Goal: Information Seeking & Learning: Learn about a topic

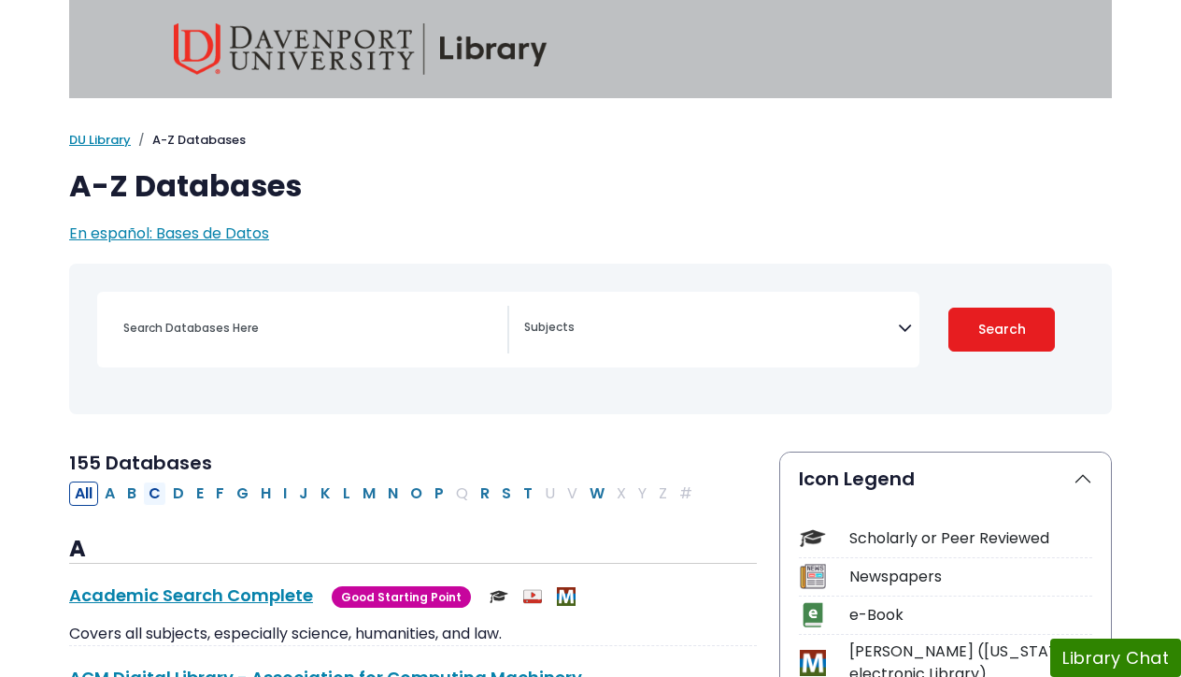
click at [153, 492] on button "C" at bounding box center [154, 493] width 23 height 24
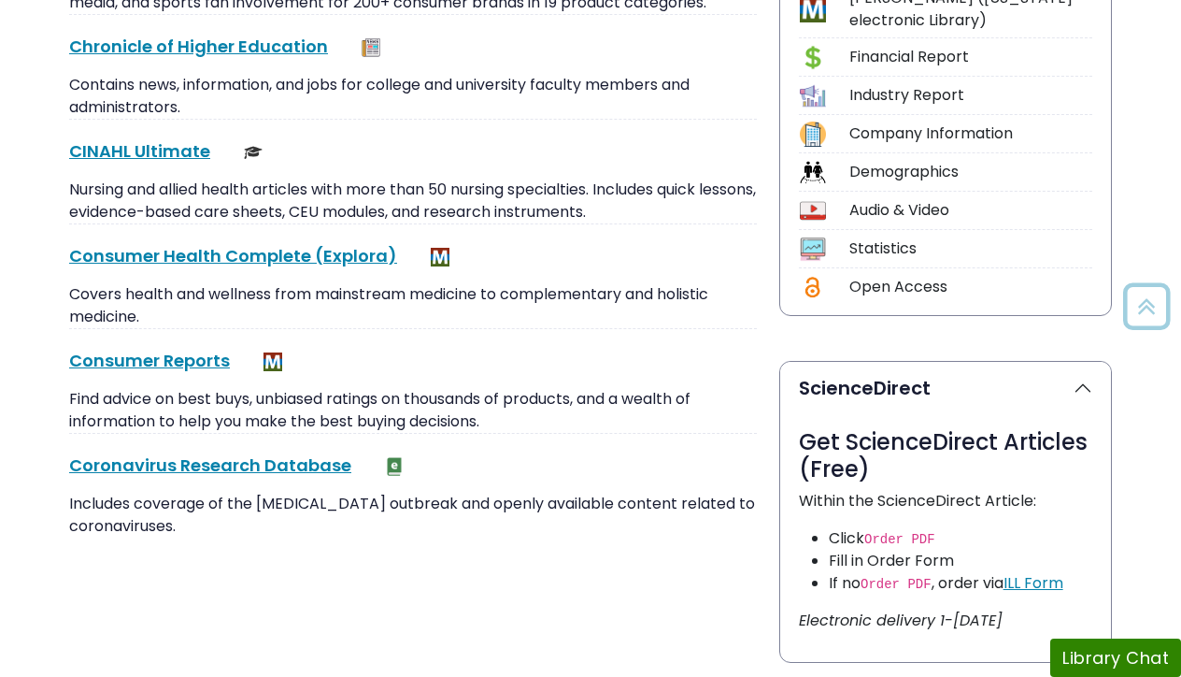
scroll to position [689, 0]
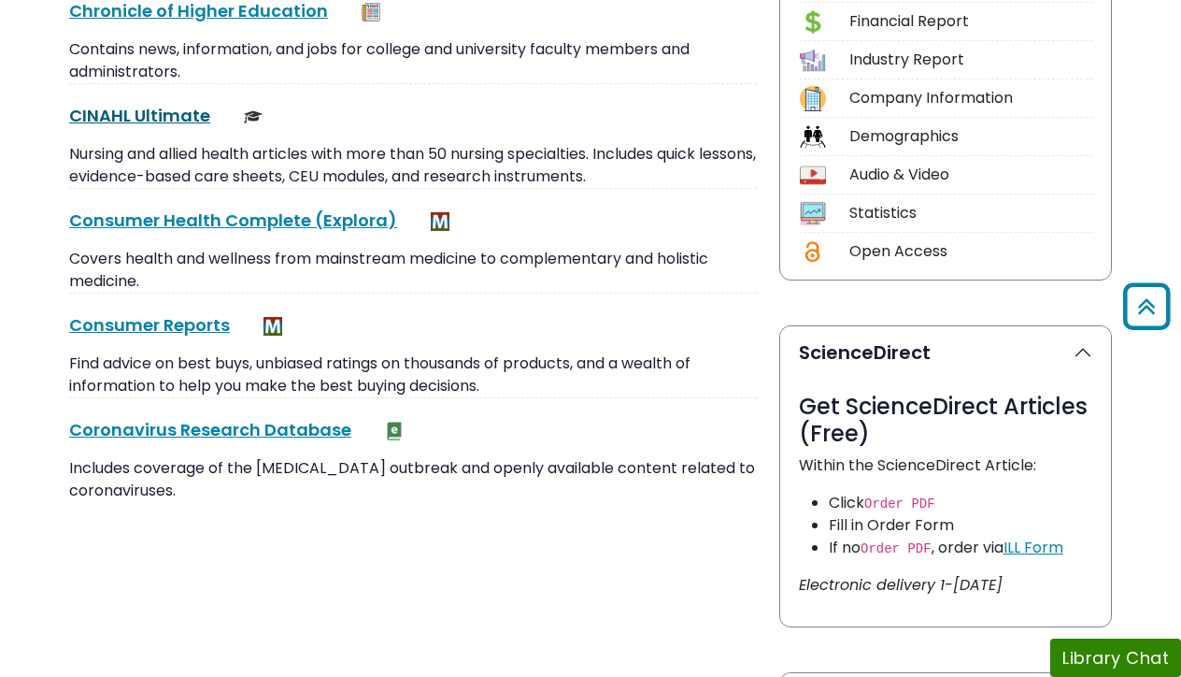
click at [141, 113] on link "CINAHL Ultimate This link opens in a new window" at bounding box center [139, 115] width 141 height 23
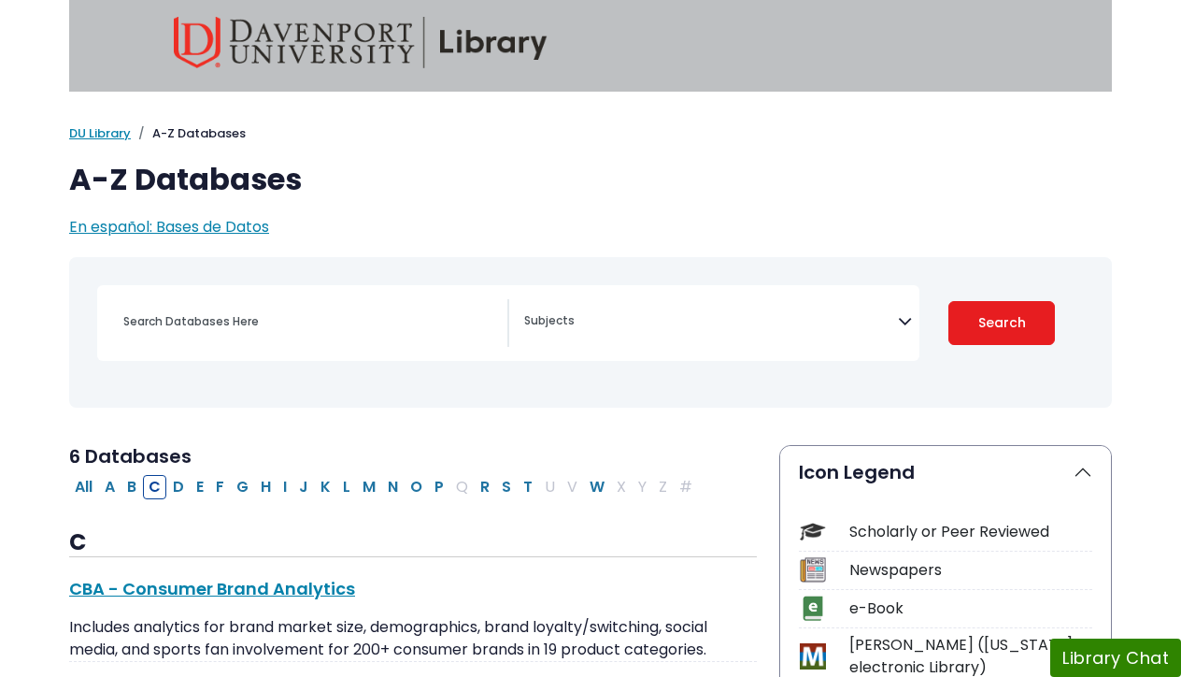
scroll to position [12, 0]
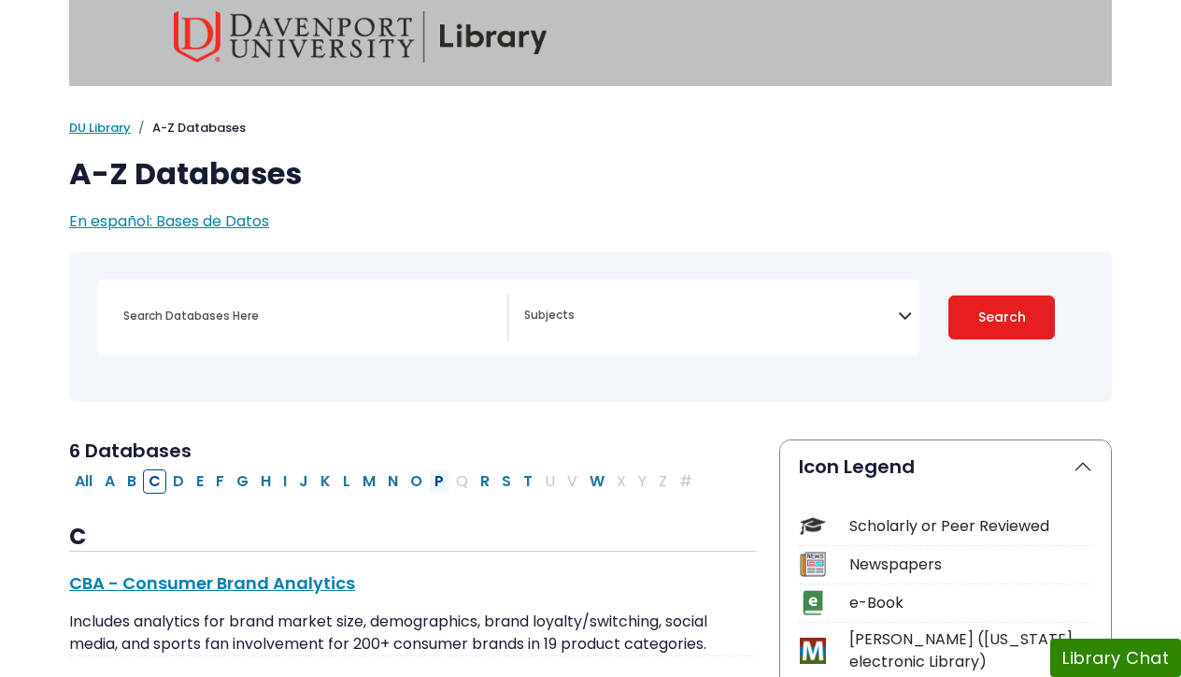
click at [437, 477] on button "P" at bounding box center [439, 481] width 21 height 24
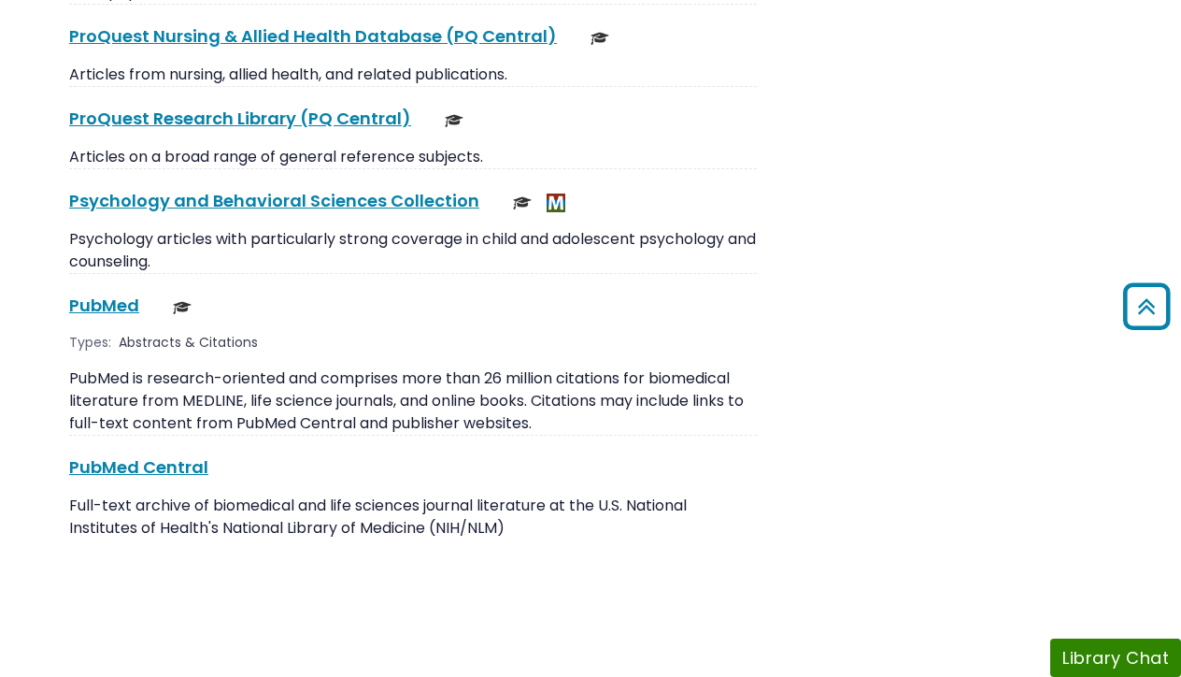
scroll to position [2986, 0]
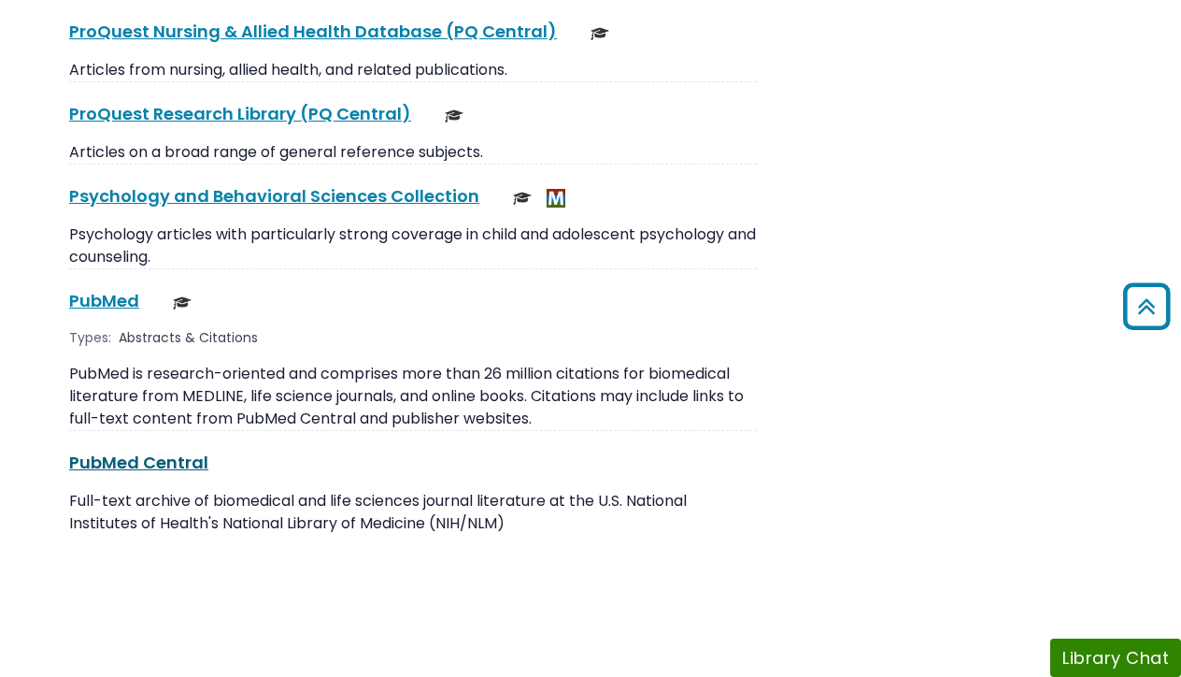
click at [120, 450] on link "PubMed Central This link opens in a new window" at bounding box center [138, 461] width 139 height 23
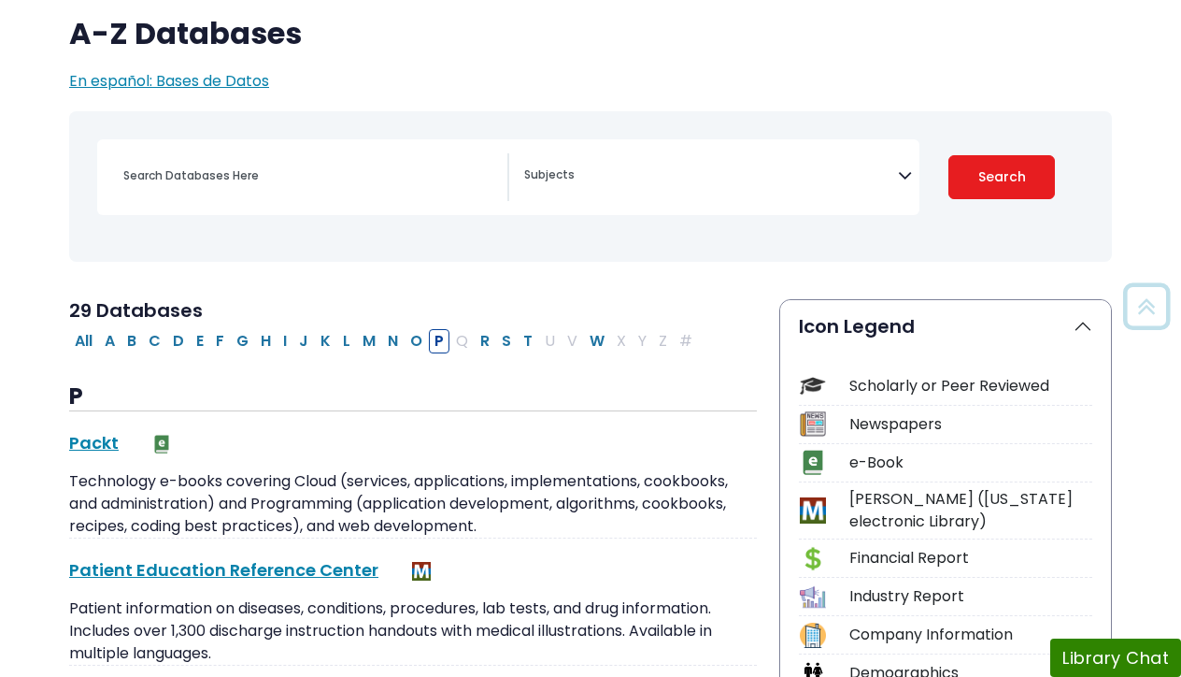
scroll to position [180, 0]
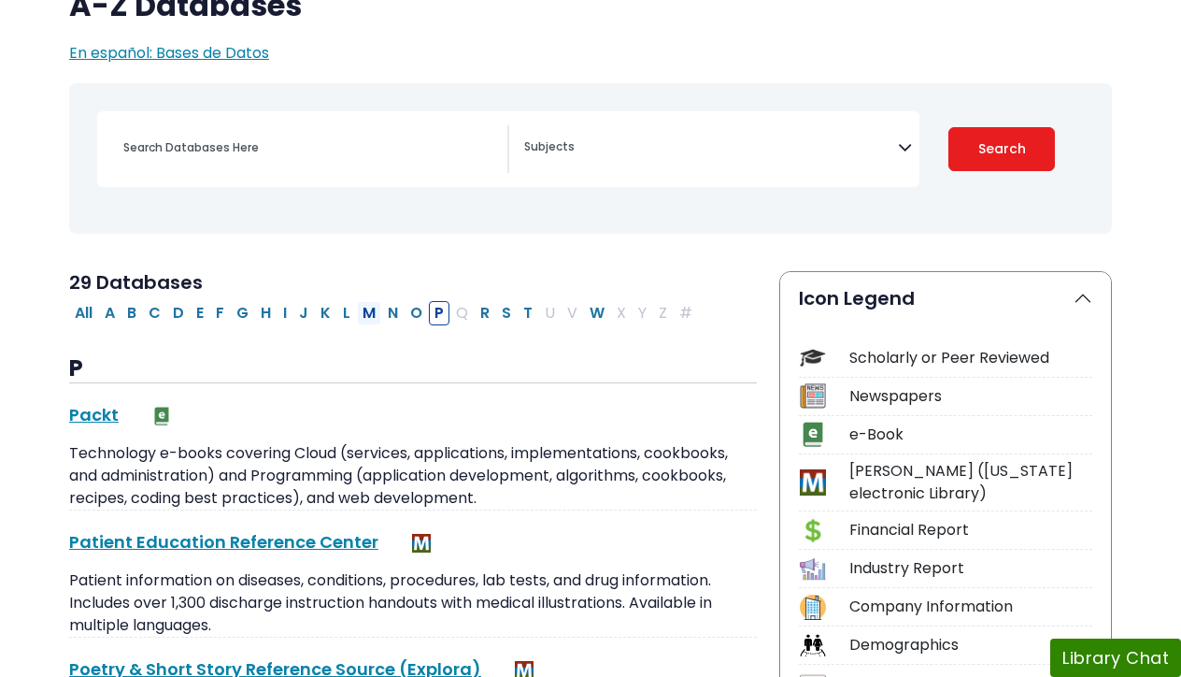
click at [366, 313] on button "M" at bounding box center [369, 313] width 24 height 24
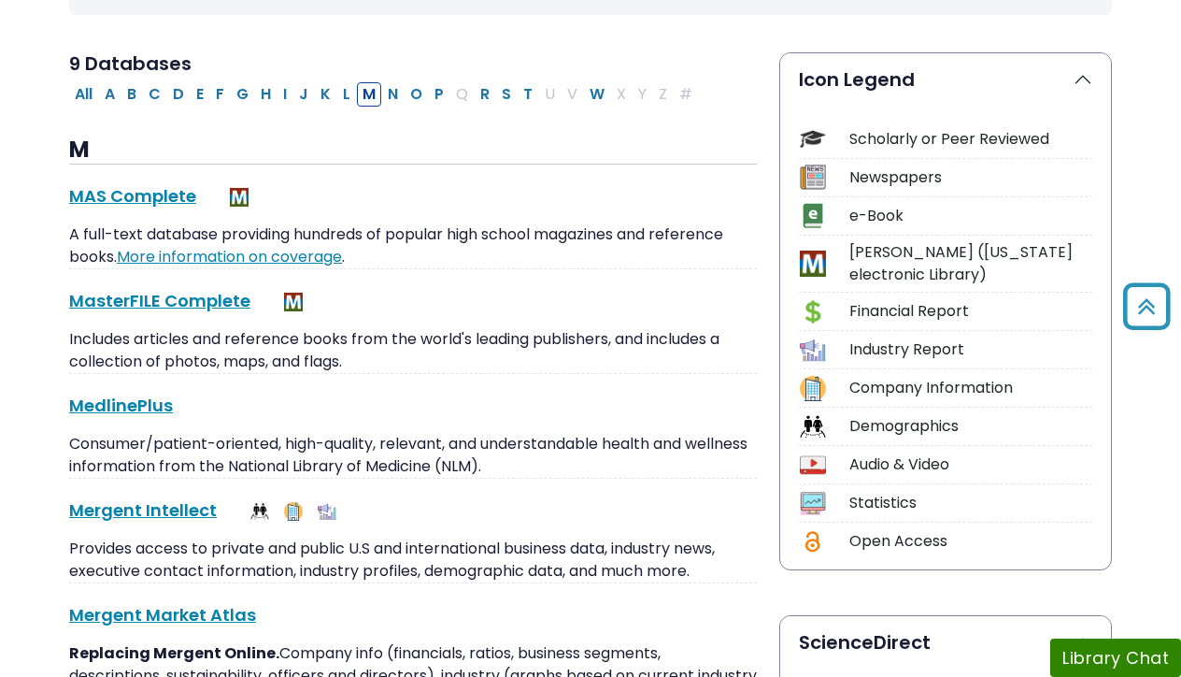
scroll to position [444, 0]
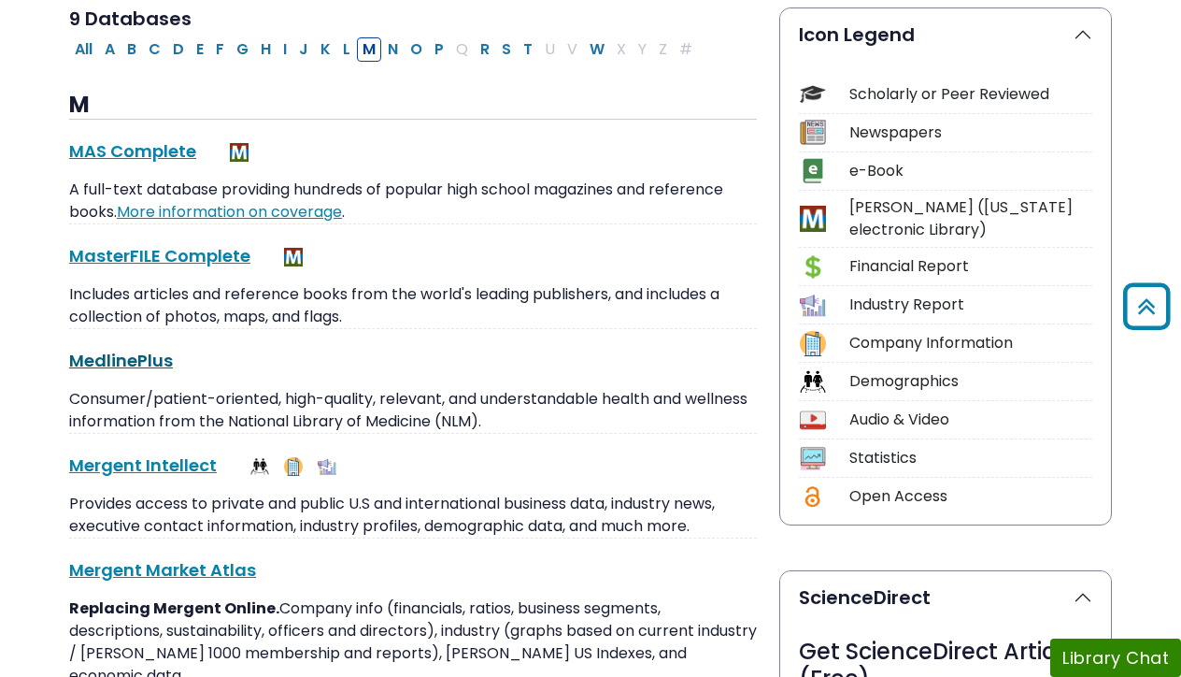
click at [113, 352] on link "MedlinePlus This link opens in a new window" at bounding box center [121, 360] width 104 height 23
click at [159, 48] on button "C" at bounding box center [154, 49] width 23 height 24
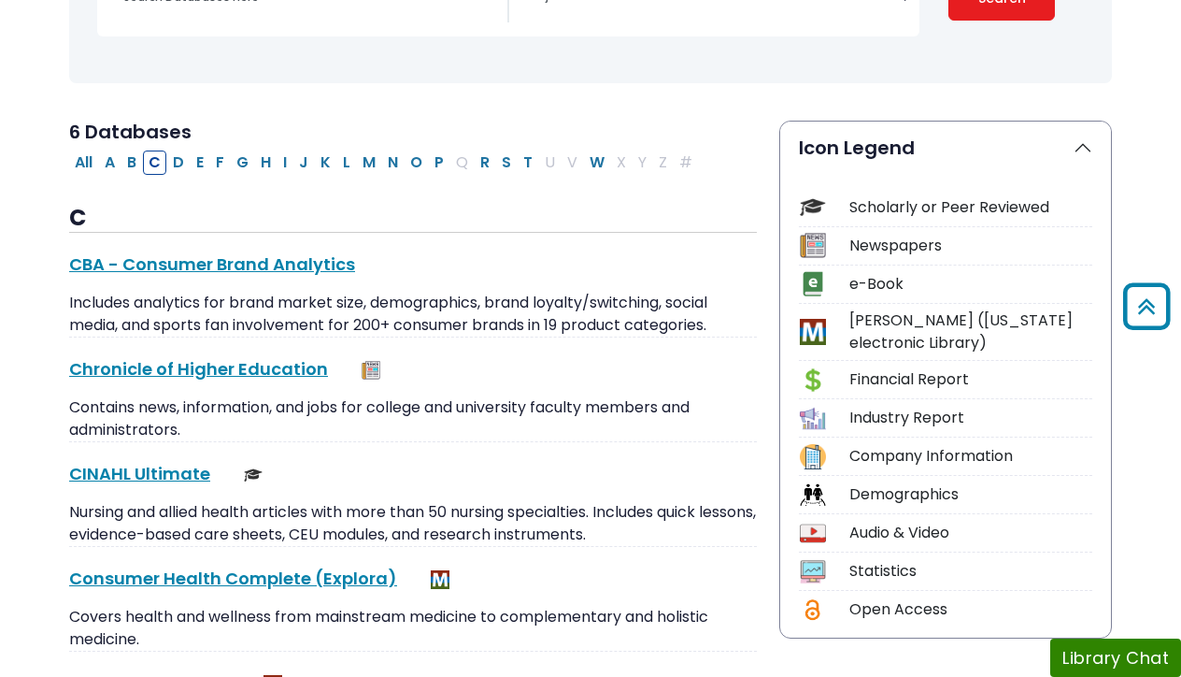
scroll to position [292, 0]
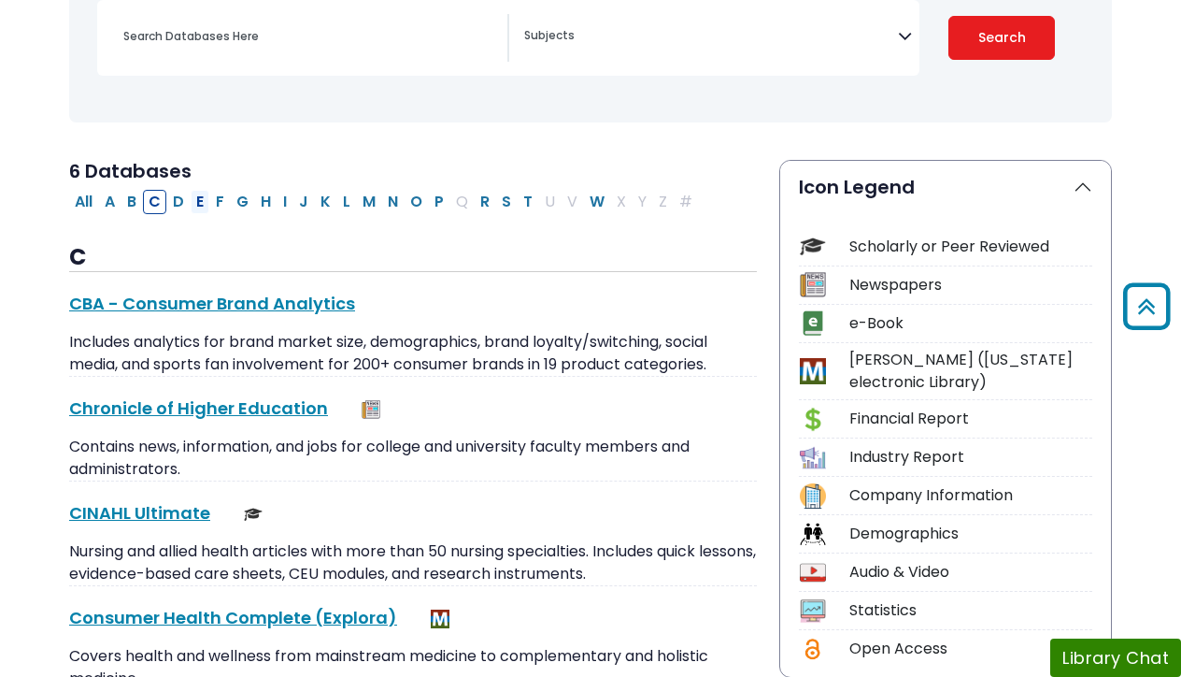
click at [206, 197] on button "E" at bounding box center [200, 202] width 19 height 24
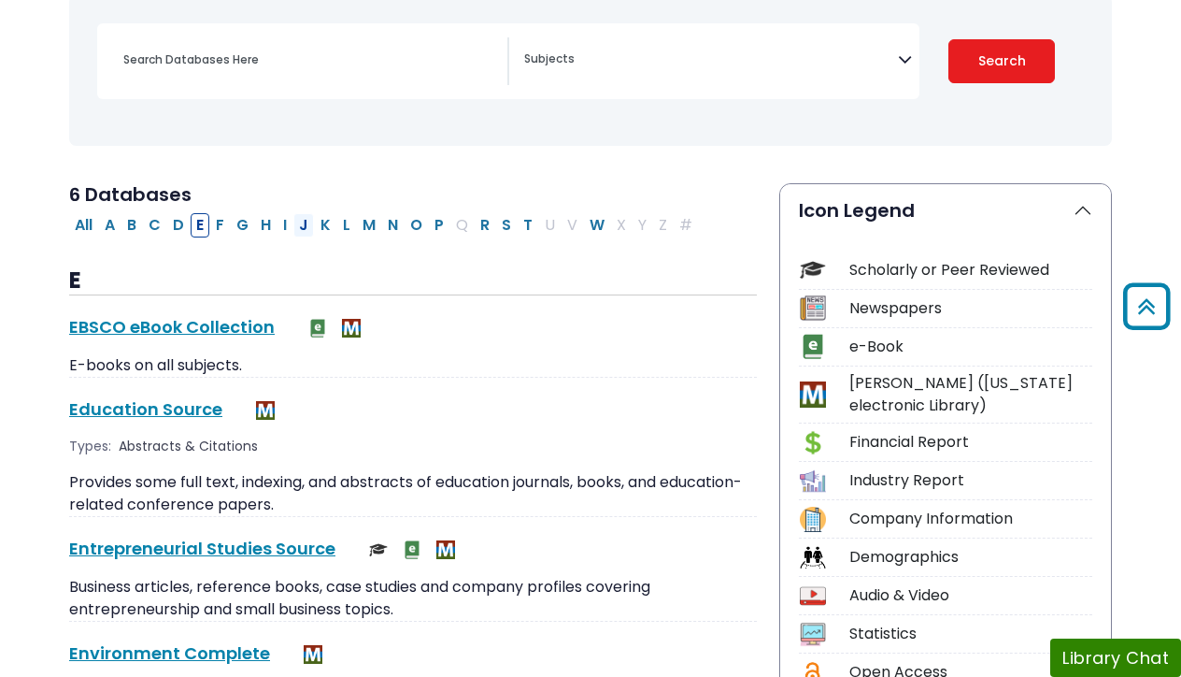
scroll to position [260, 0]
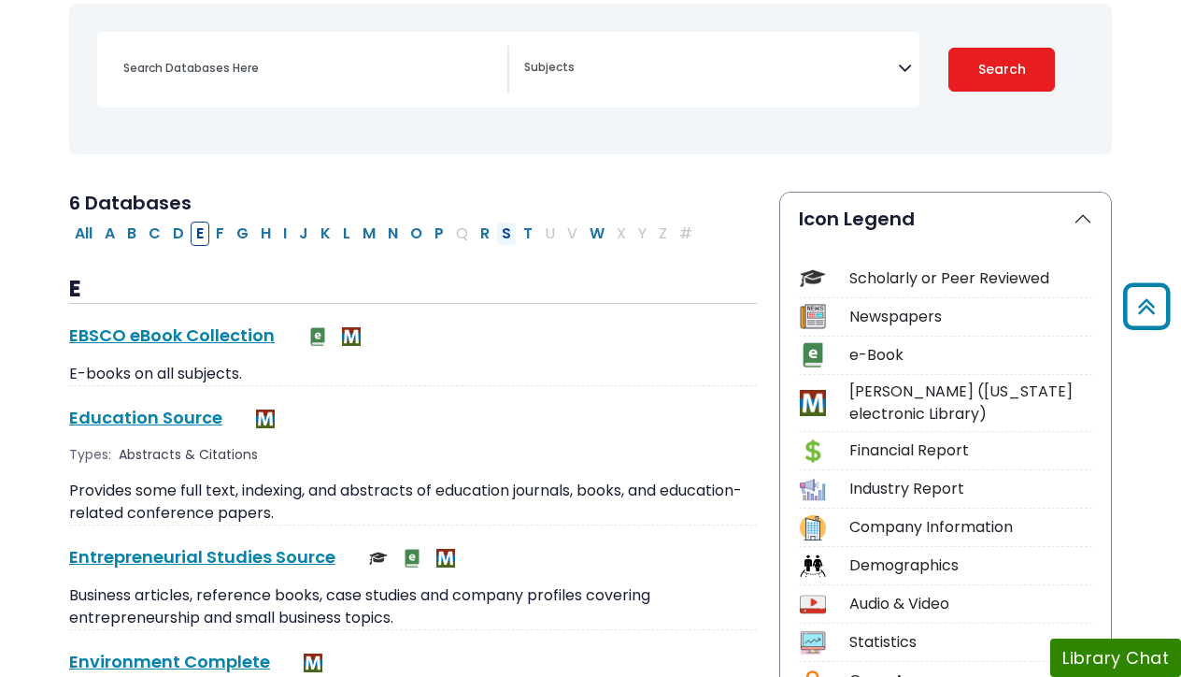
click at [502, 230] on button "S" at bounding box center [506, 233] width 21 height 24
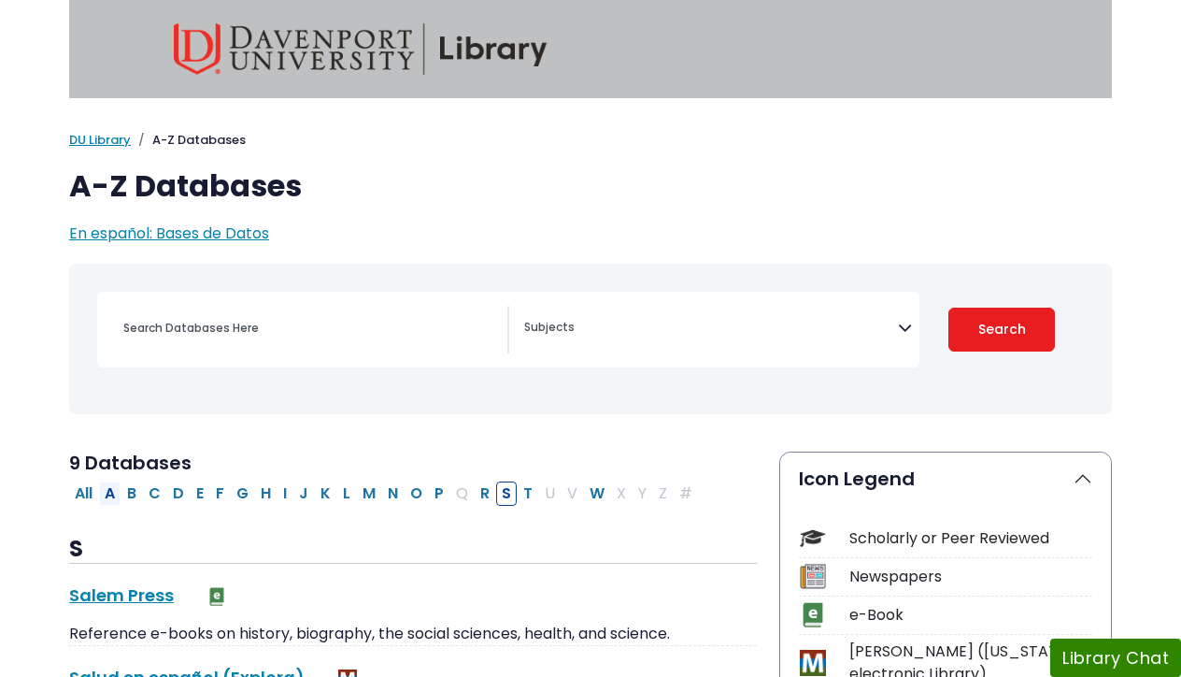
click at [115, 492] on button "A" at bounding box center [109, 493] width 21 height 24
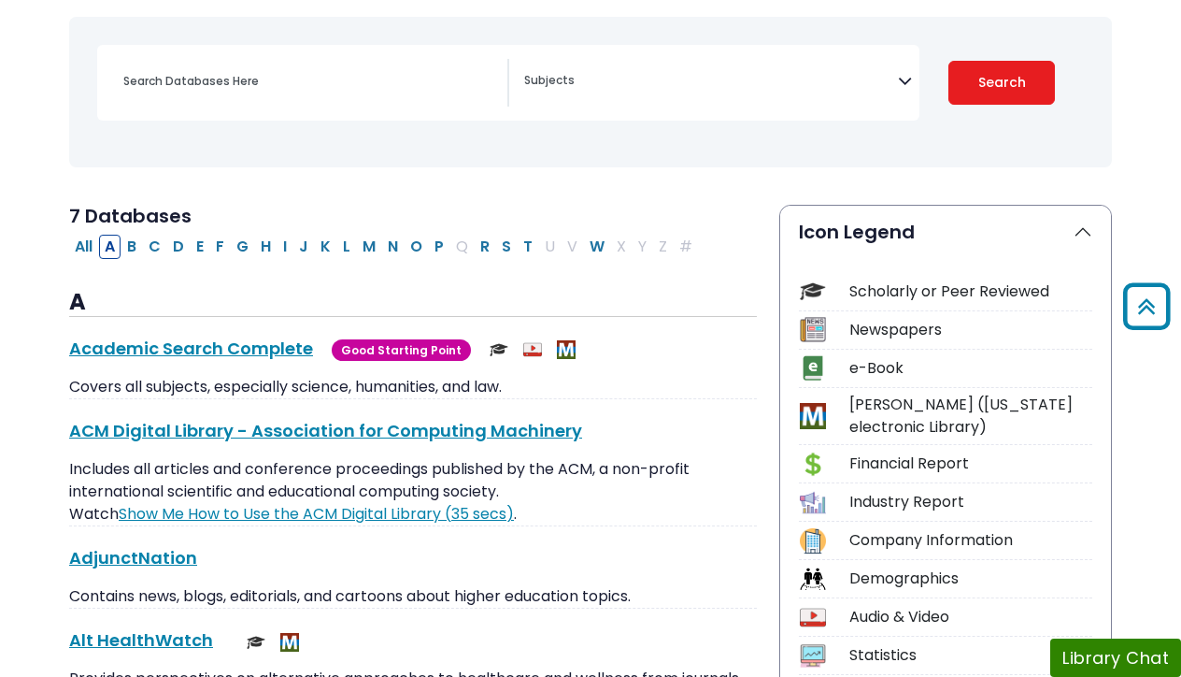
scroll to position [176, 0]
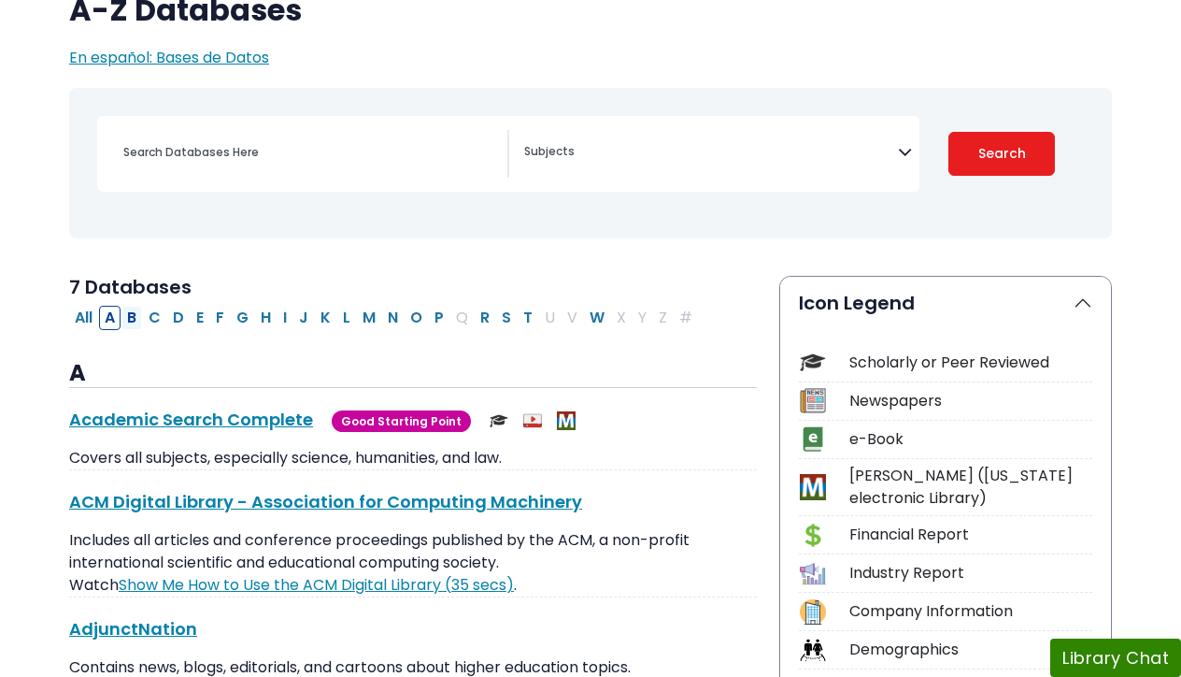
click at [127, 317] on button "B" at bounding box center [131, 318] width 21 height 24
select select "Database Subject Filter"
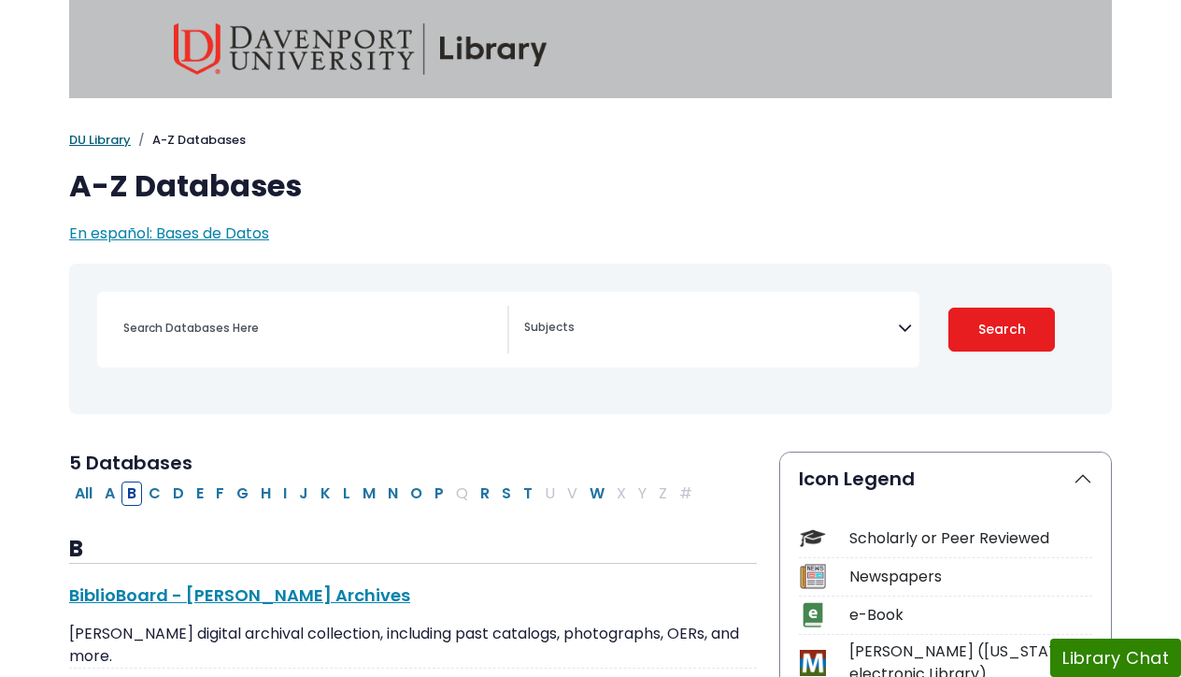
click at [107, 138] on link "DU Library" at bounding box center [100, 140] width 62 height 18
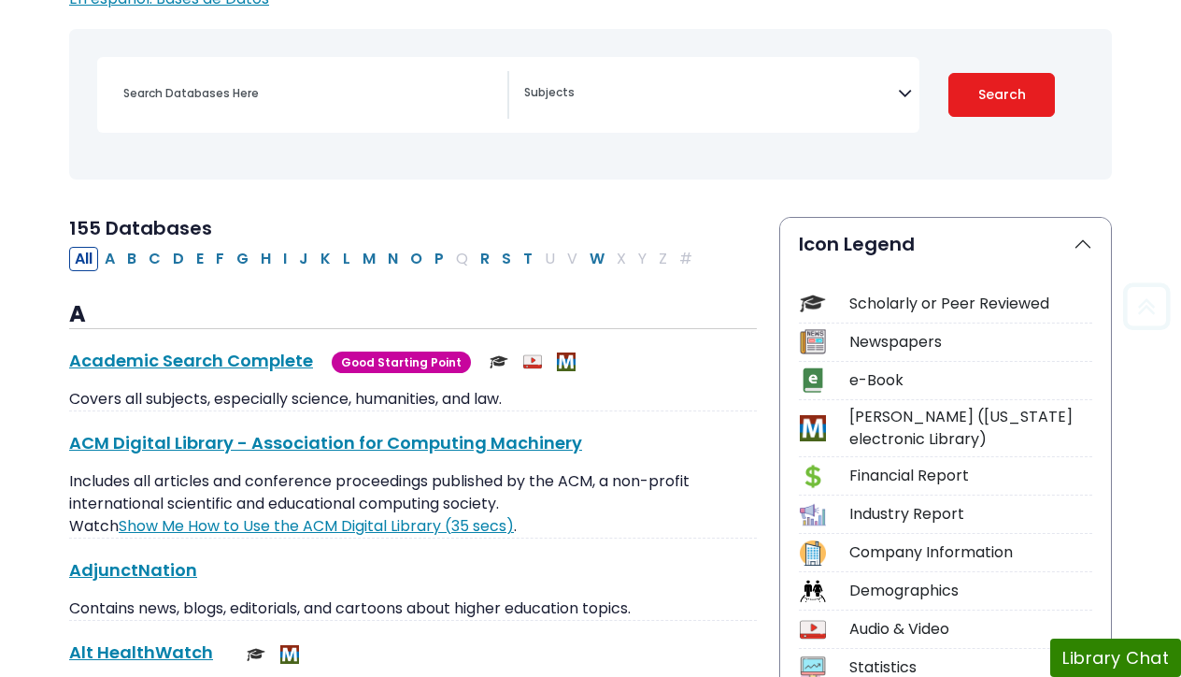
scroll to position [251, 0]
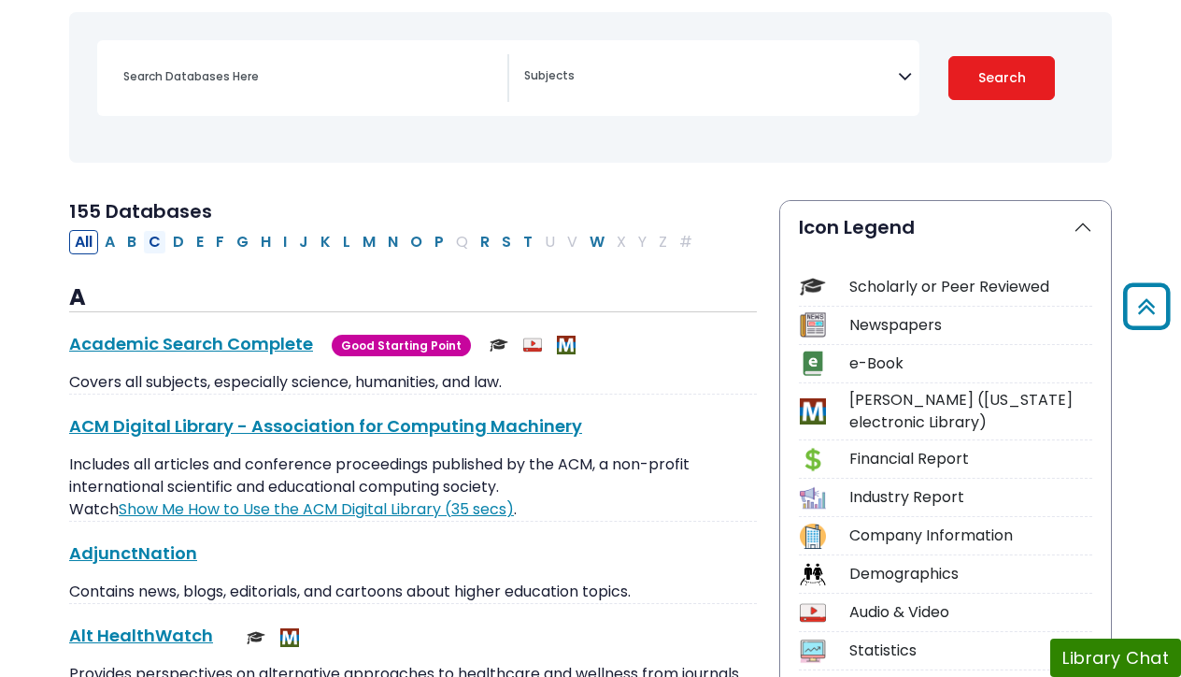
click at [158, 238] on button "C" at bounding box center [154, 242] width 23 height 24
select select "Database Subject Filter"
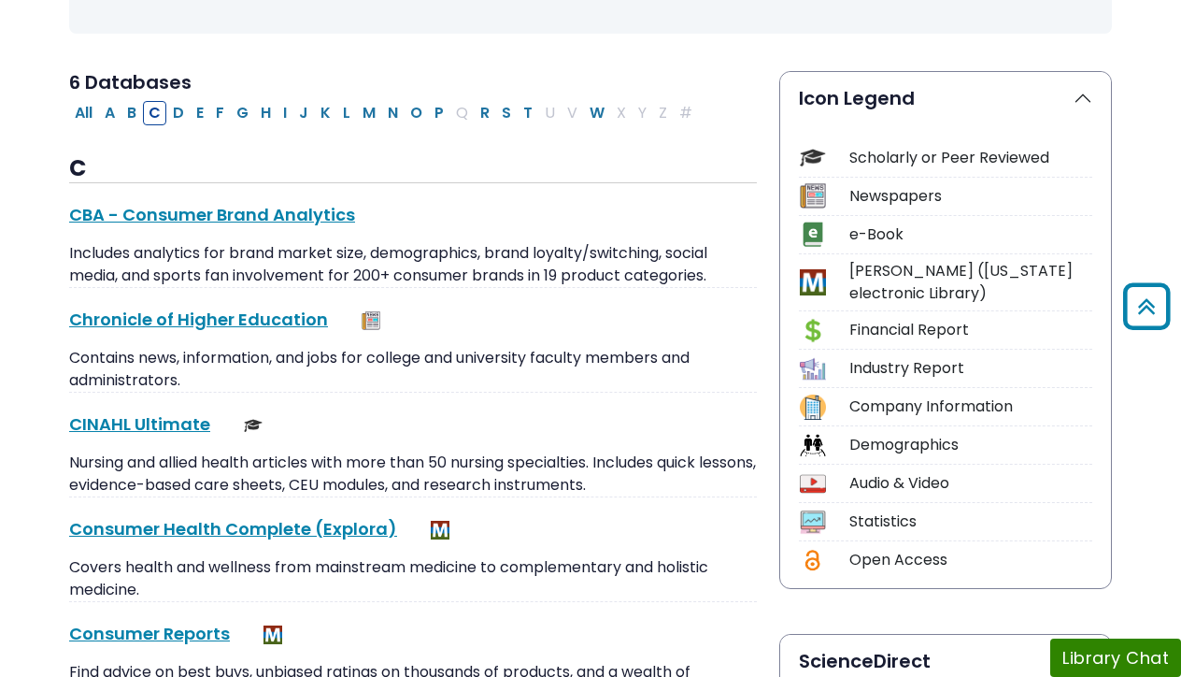
scroll to position [401, 0]
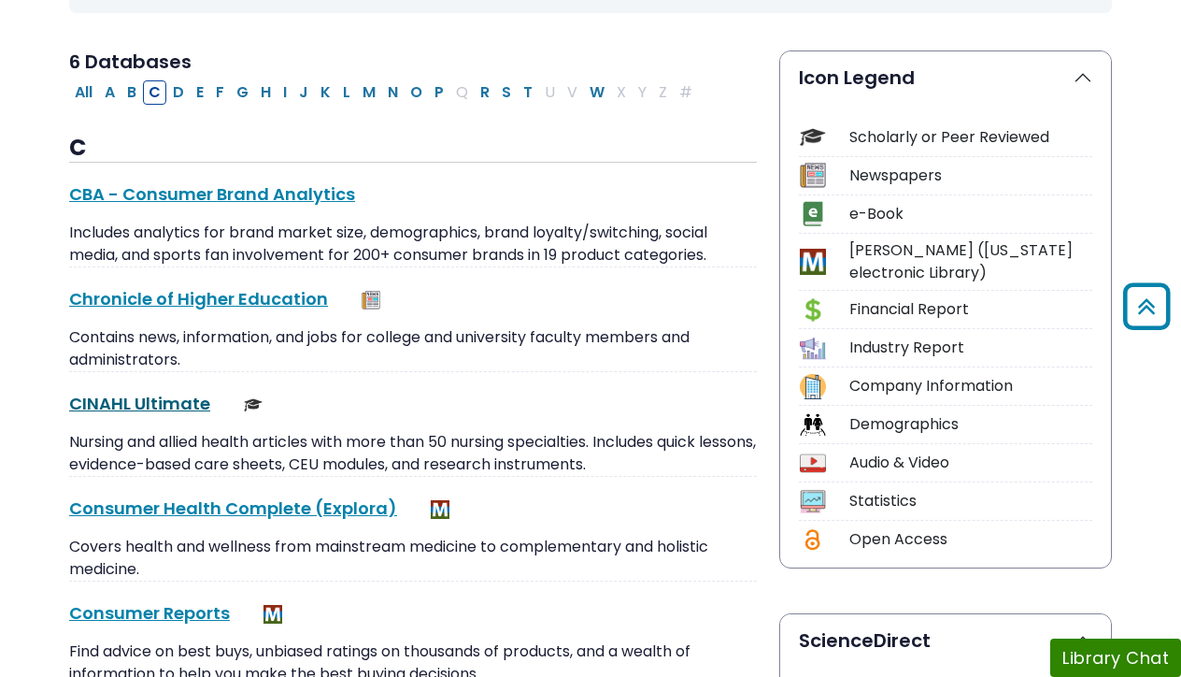
click at [155, 401] on link "CINAHL Ultimate This link opens in a new window" at bounding box center [139, 403] width 141 height 23
